Goal: Transaction & Acquisition: Purchase product/service

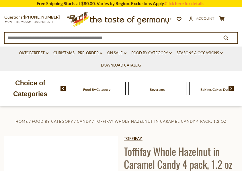
click at [137, 138] on link "Toffifay" at bounding box center [181, 139] width 114 height 5
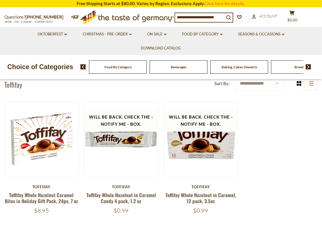
scroll to position [38, 0]
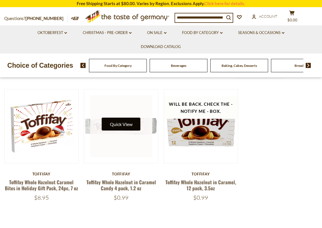
click at [121, 127] on button "Quick View" at bounding box center [121, 124] width 39 height 13
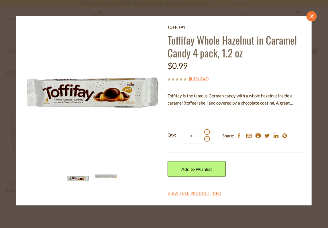
click at [241, 15] on icon "close" at bounding box center [311, 16] width 4 height 4
